Goal: Information Seeking & Learning: Learn about a topic

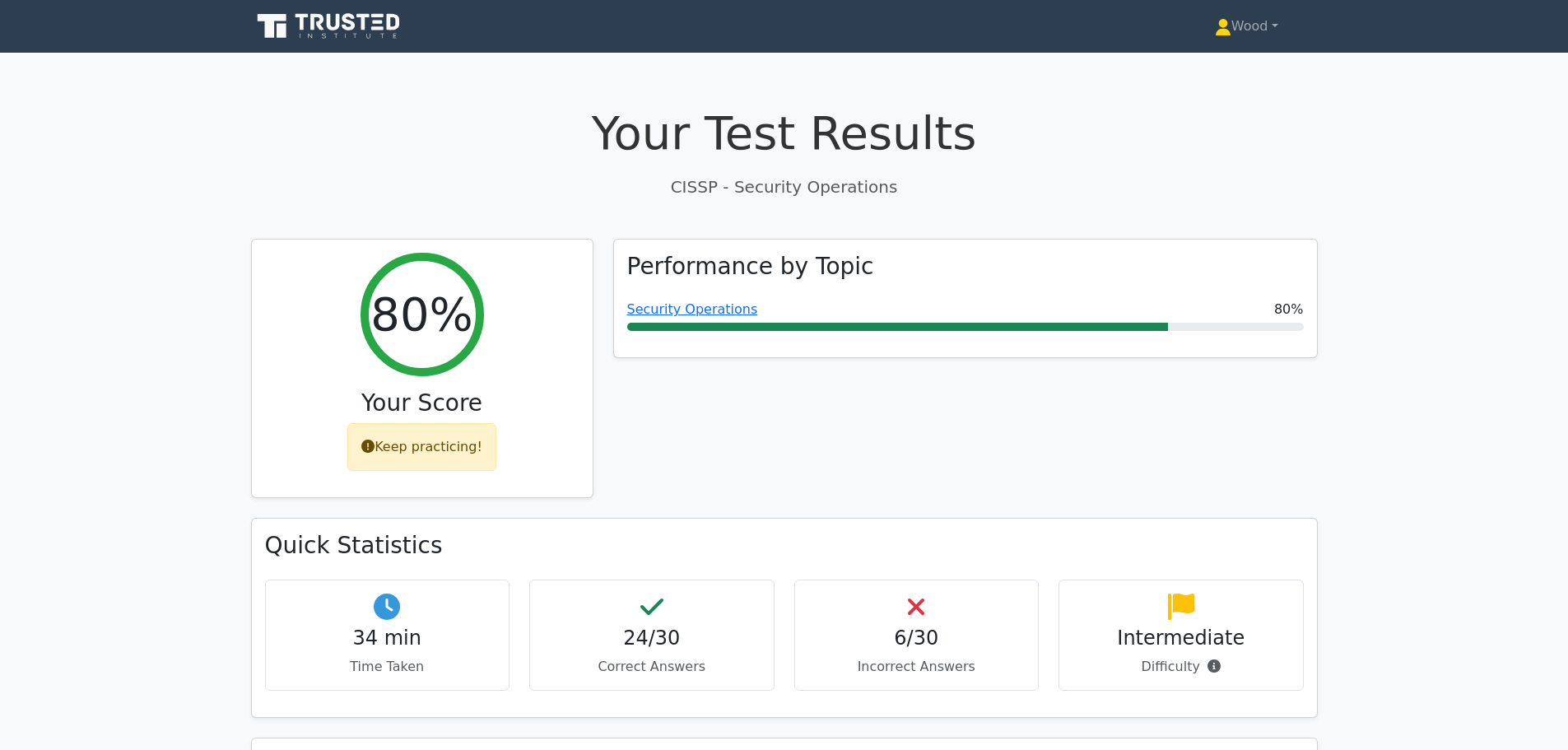
click at [308, 42] on icon at bounding box center [330, 26] width 158 height 31
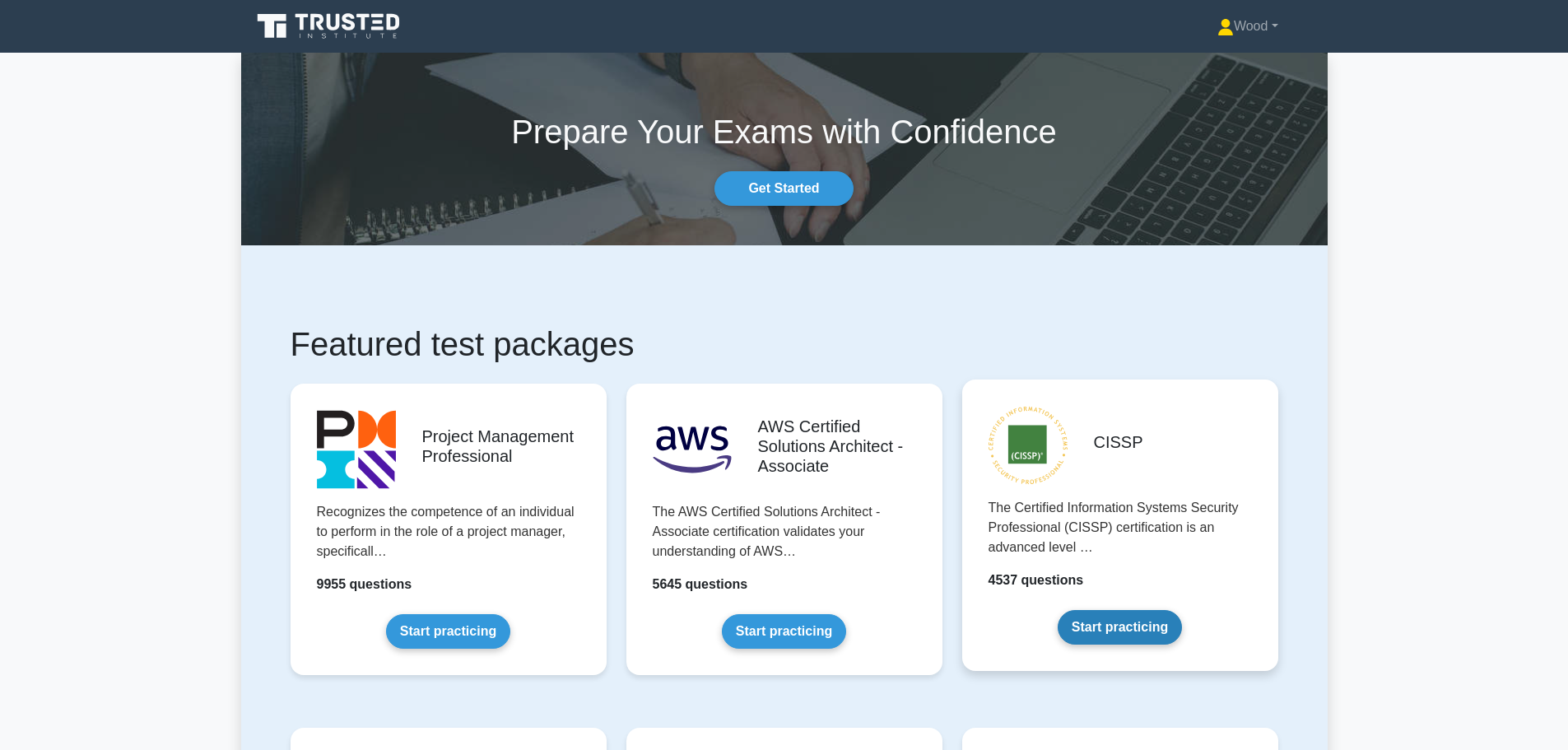
click at [1116, 625] on link "Start practicing" at bounding box center [1120, 627] width 124 height 34
